Goal: Information Seeking & Learning: Check status

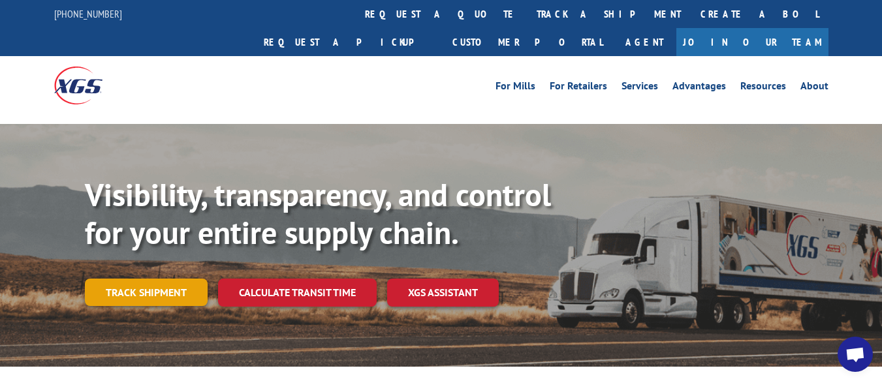
click at [173, 279] on link "Track shipment" at bounding box center [146, 292] width 123 height 27
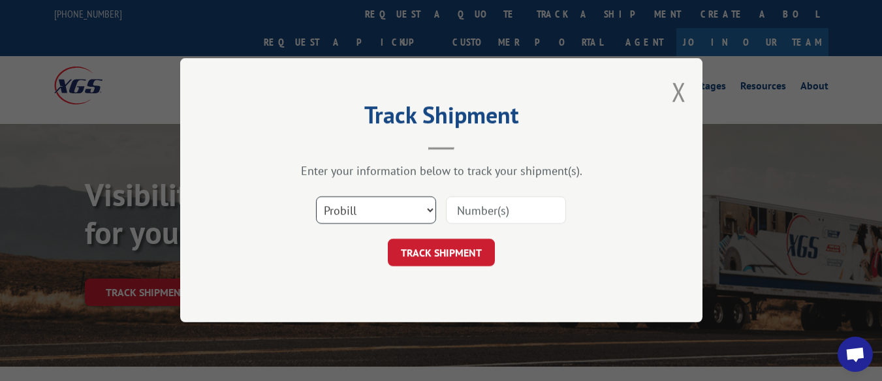
click at [429, 208] on select "Select category... Probill BOL PO" at bounding box center [376, 210] width 120 height 27
click at [316, 197] on select "Select category... Probill BOL PO" at bounding box center [376, 210] width 120 height 27
click at [425, 212] on select "Select category... Probill BOL PO" at bounding box center [376, 210] width 120 height 27
select select "bol"
click at [316, 197] on select "Select category... Probill BOL PO" at bounding box center [376, 210] width 120 height 27
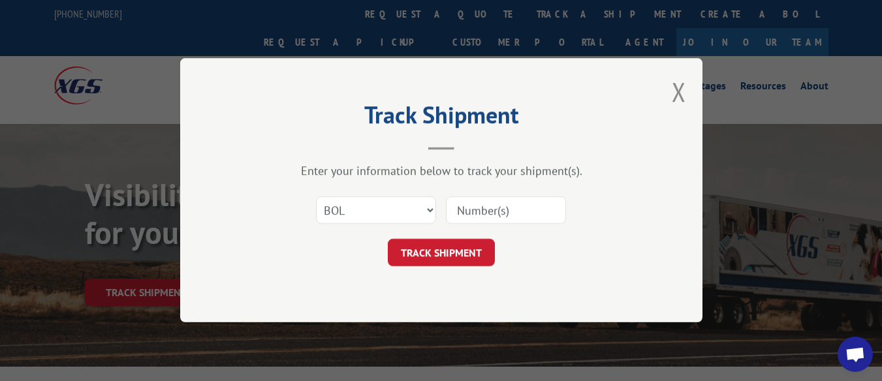
click at [481, 219] on input at bounding box center [506, 210] width 120 height 27
type input "7047085"
click at [460, 253] on button "TRACK SHIPMENT" at bounding box center [441, 253] width 107 height 27
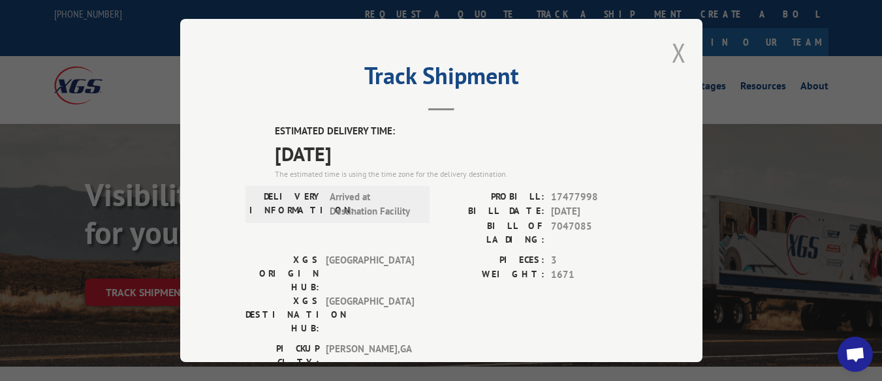
click at [672, 44] on button "Close modal" at bounding box center [679, 52] width 14 height 35
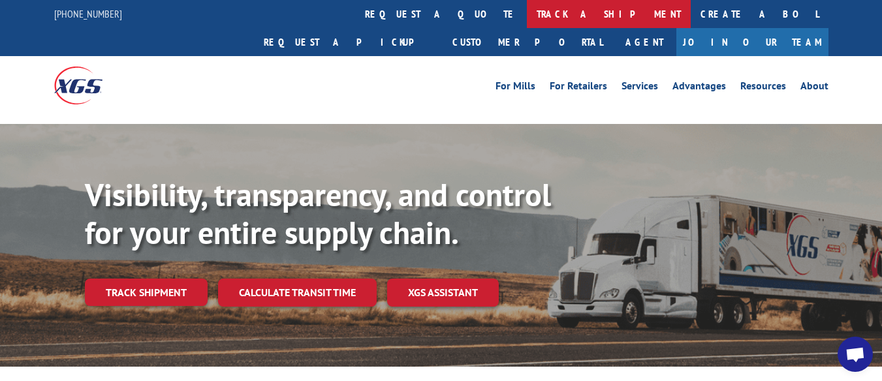
click at [527, 11] on link "track a shipment" at bounding box center [609, 14] width 164 height 28
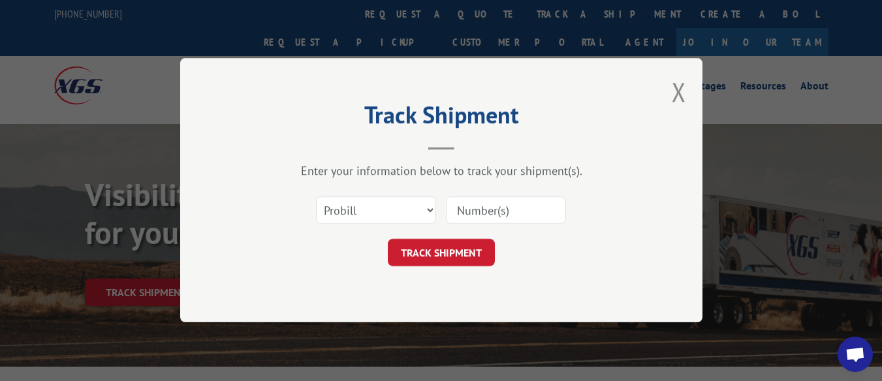
click at [481, 212] on input at bounding box center [506, 210] width 120 height 27
type input "17477385"
click button "TRACK SHIPMENT" at bounding box center [441, 253] width 107 height 27
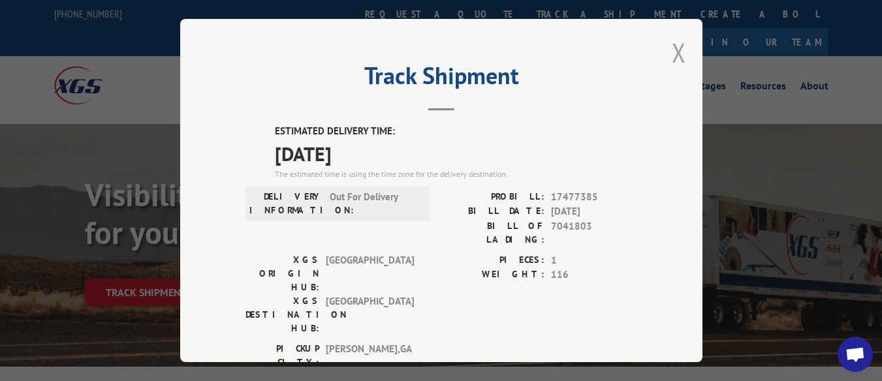
click at [672, 38] on button "Close modal" at bounding box center [679, 52] width 14 height 35
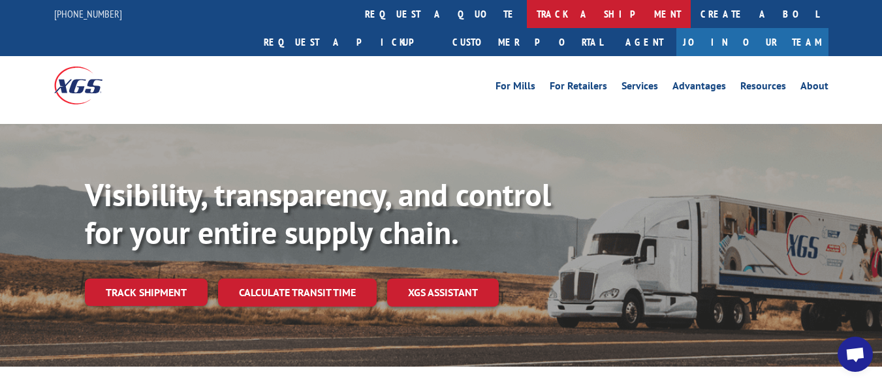
click at [527, 16] on link "track a shipment" at bounding box center [609, 14] width 164 height 28
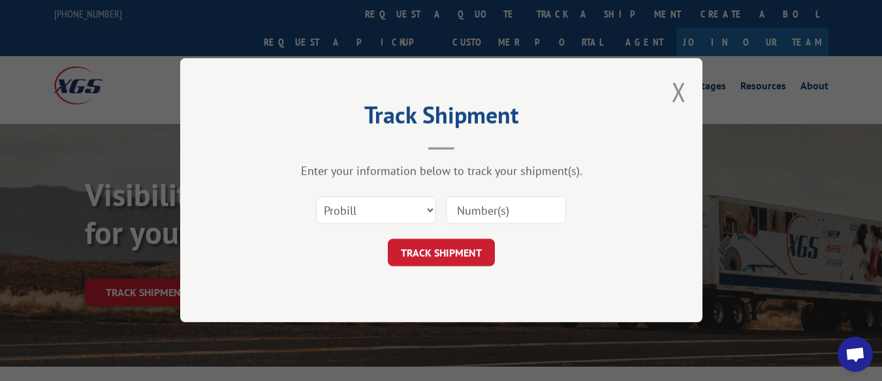
click at [466, 211] on input at bounding box center [506, 210] width 120 height 27
type input "17232843"
click button "TRACK SHIPMENT" at bounding box center [441, 253] width 107 height 27
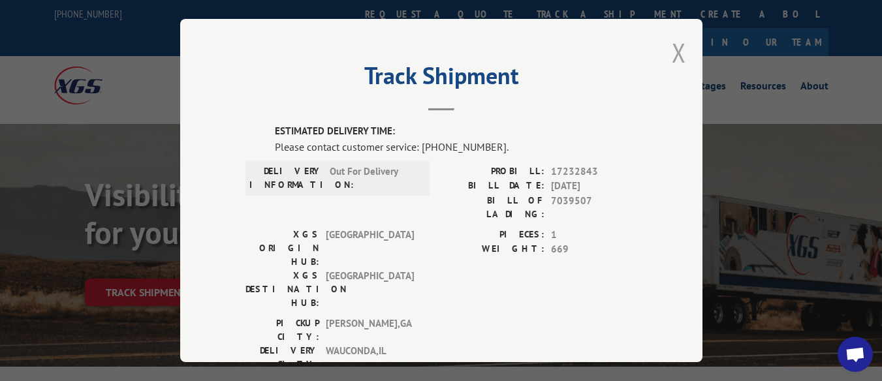
click at [679, 45] on button "Close modal" at bounding box center [679, 52] width 14 height 35
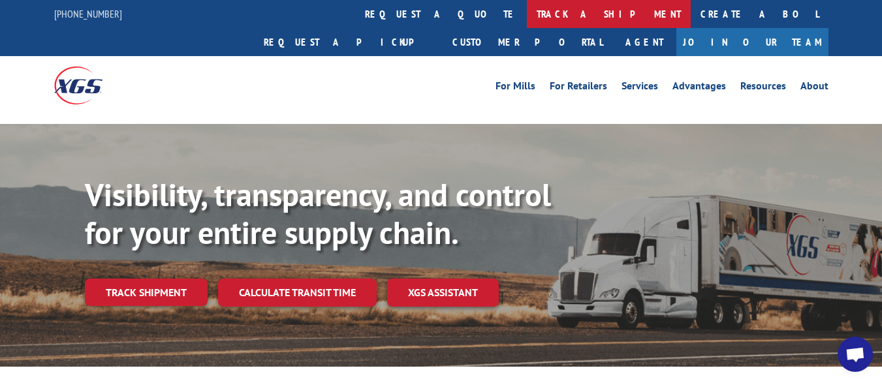
click at [527, 11] on link "track a shipment" at bounding box center [609, 14] width 164 height 28
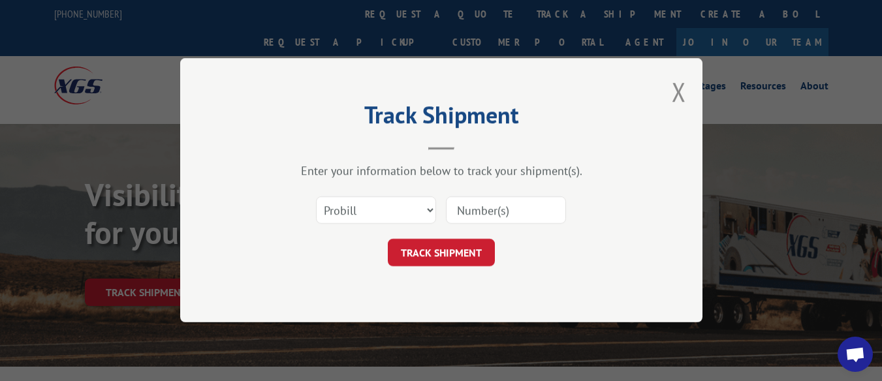
click at [489, 217] on input at bounding box center [506, 210] width 120 height 27
type input "17477999"
click button "TRACK SHIPMENT" at bounding box center [441, 253] width 107 height 27
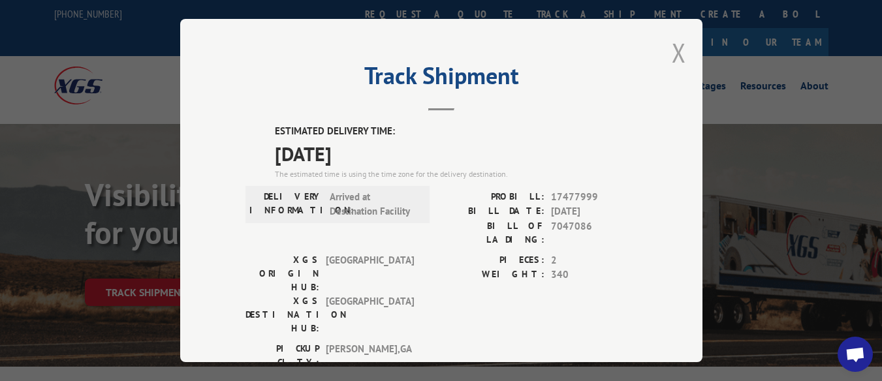
click at [672, 44] on button "Close modal" at bounding box center [679, 52] width 14 height 35
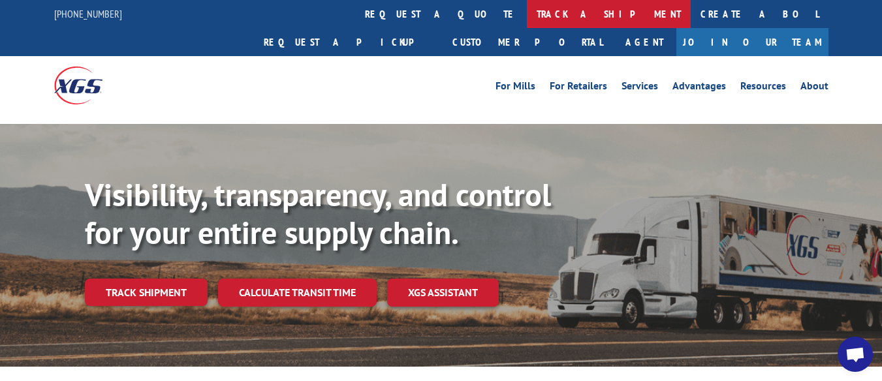
click at [527, 12] on link "track a shipment" at bounding box center [609, 14] width 164 height 28
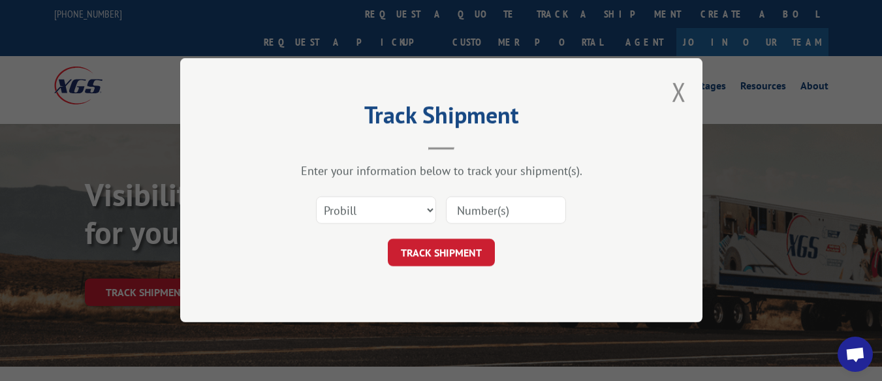
click at [472, 210] on input at bounding box center [506, 210] width 120 height 27
type input "17478395"
click button "TRACK SHIPMENT" at bounding box center [441, 253] width 107 height 27
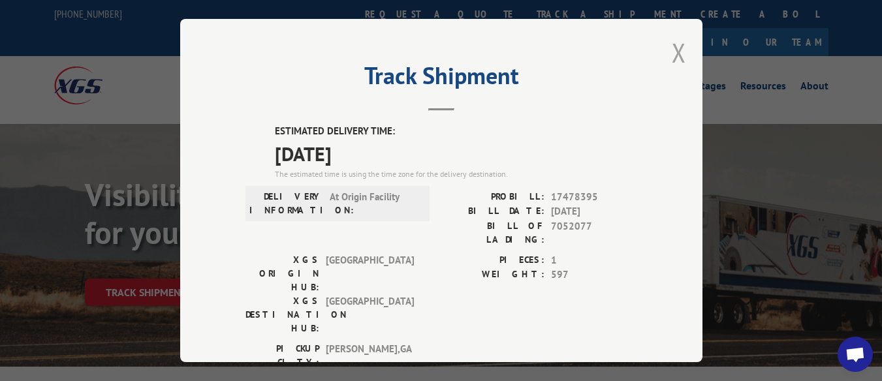
click at [672, 47] on button "Close modal" at bounding box center [679, 52] width 14 height 35
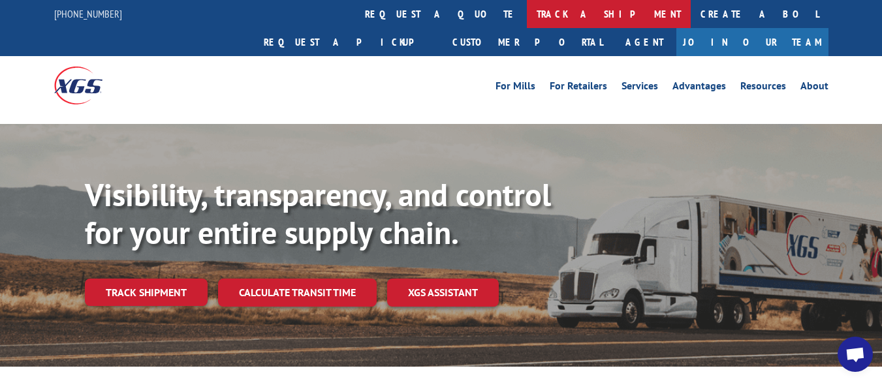
click at [527, 16] on link "track a shipment" at bounding box center [609, 14] width 164 height 28
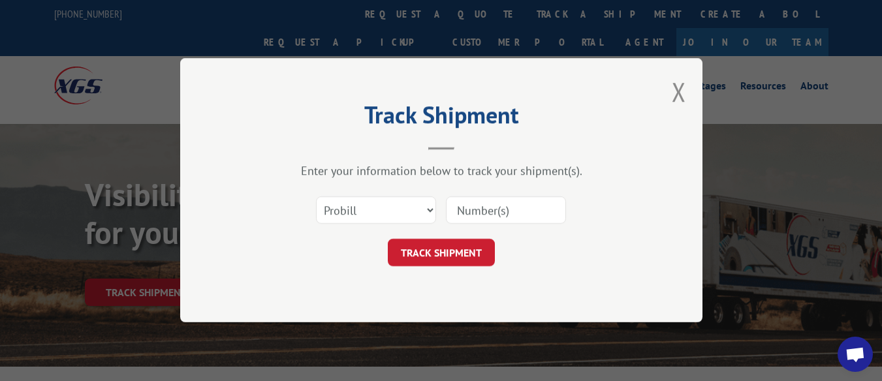
drag, startPoint x: 466, startPoint y: 213, endPoint x: 457, endPoint y: 206, distance: 11.2
click at [457, 206] on input at bounding box center [506, 210] width 120 height 27
type input "17478314"
click button "TRACK SHIPMENT" at bounding box center [441, 253] width 107 height 27
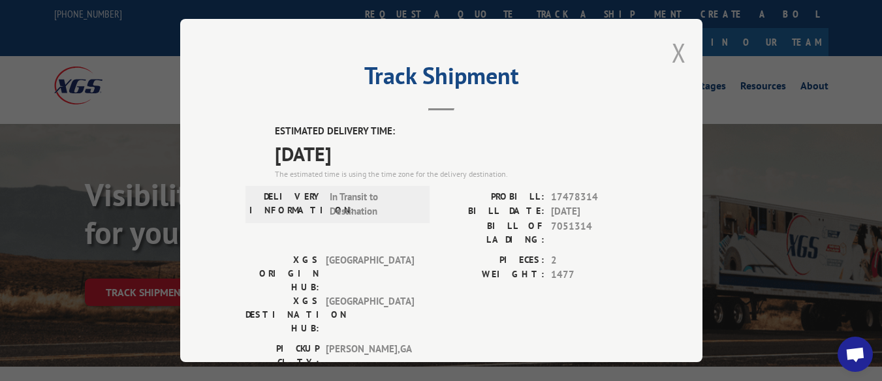
click at [672, 44] on button "Close modal" at bounding box center [679, 52] width 14 height 35
